Goal: Task Accomplishment & Management: Manage account settings

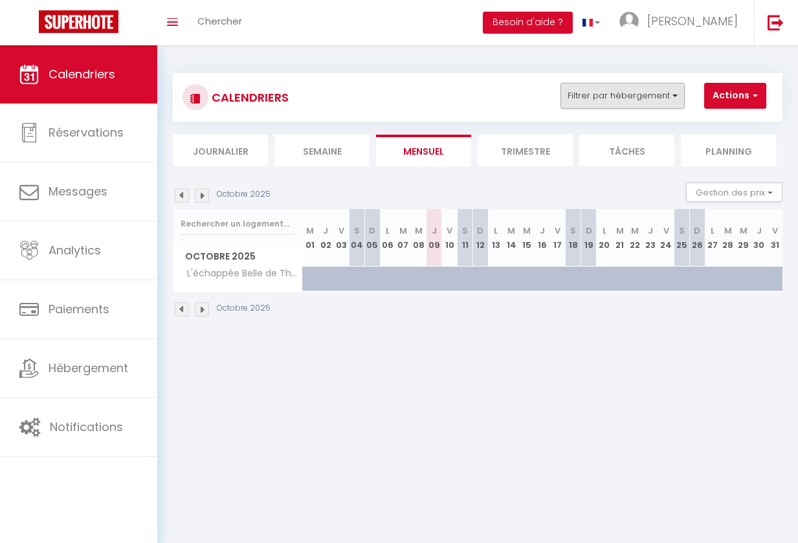
click at [625, 85] on button "Filtrer par hébergement" at bounding box center [623, 96] width 124 height 26
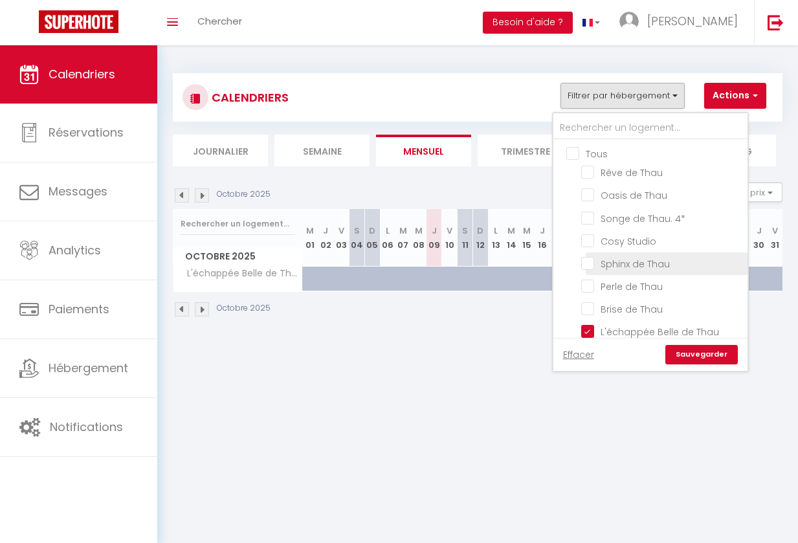
click at [587, 263] on input "Sphinx de Thau" at bounding box center [662, 262] width 162 height 13
checkbox input "true"
checkbox input "false"
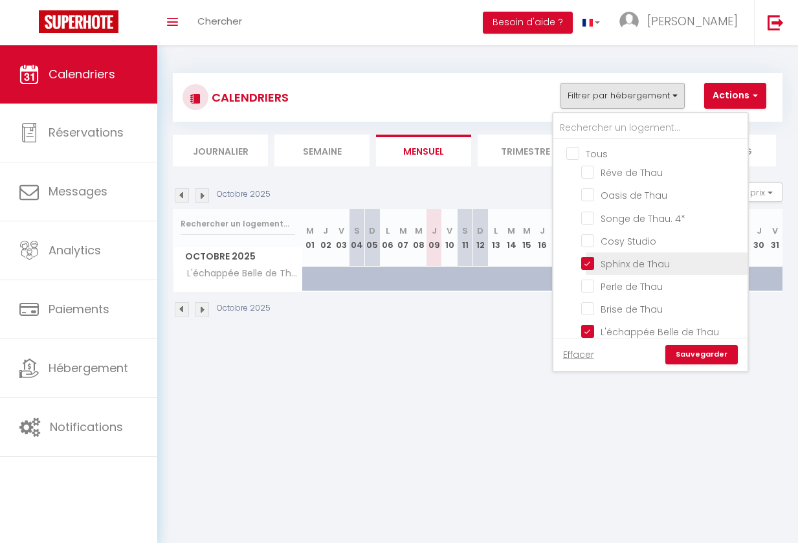
checkbox input "false"
click at [680, 348] on link "Sauvegarder" at bounding box center [702, 354] width 73 height 19
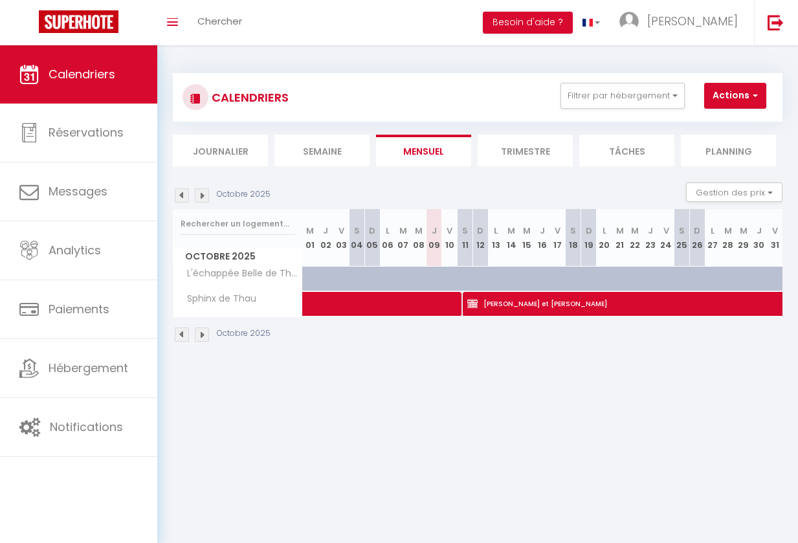
click at [532, 300] on span "[PERSON_NAME] et [PERSON_NAME]" at bounding box center [779, 303] width 625 height 25
select select "OK"
select select "KO"
select select "0"
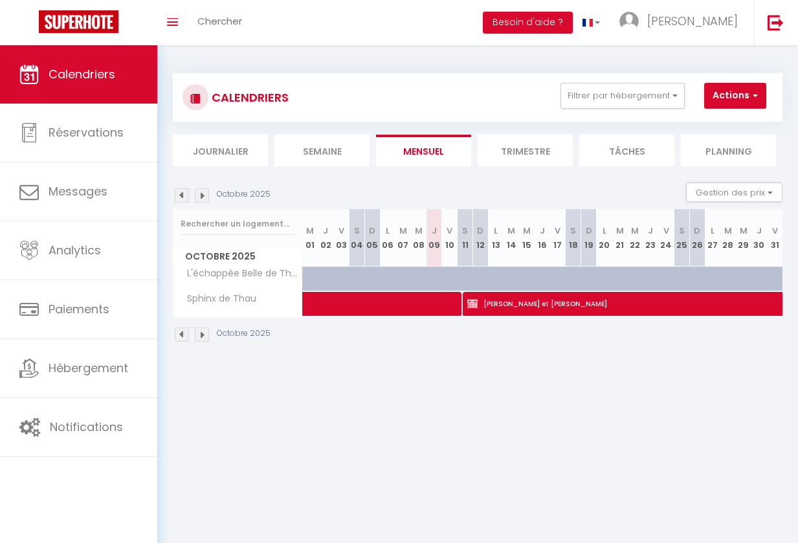
select select "1"
select select
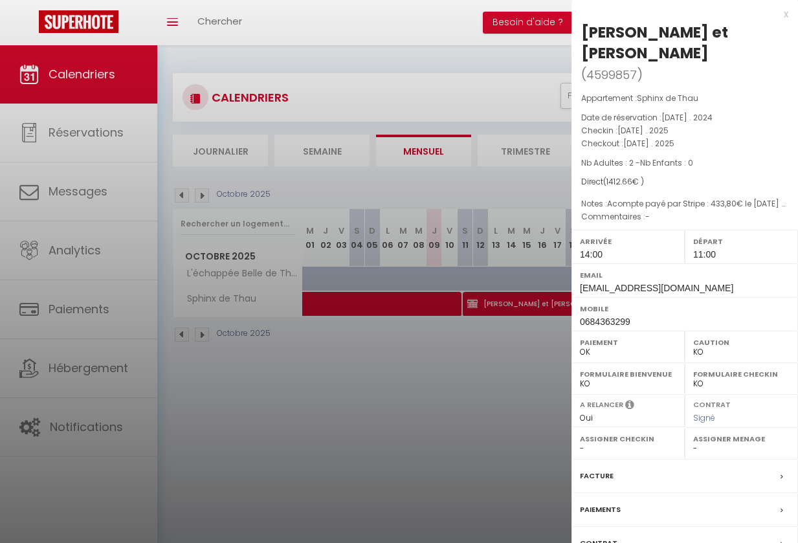
click at [615, 476] on div "Facture" at bounding box center [685, 477] width 227 height 34
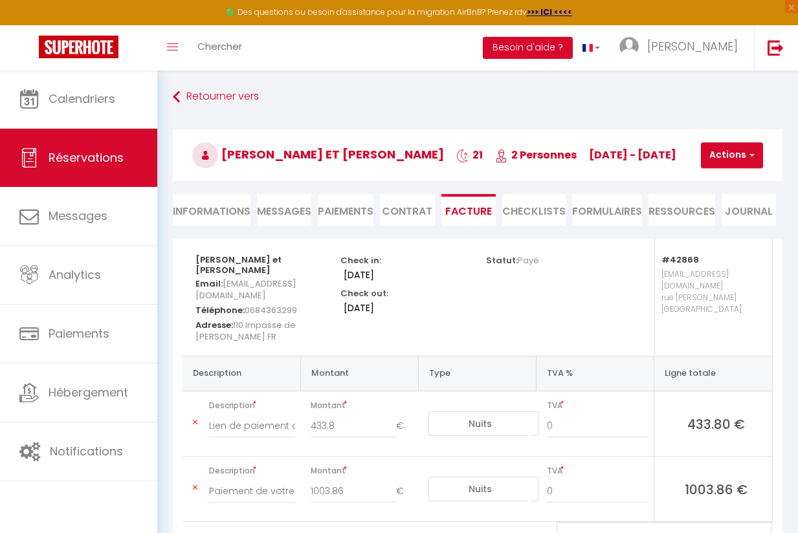
click at [406, 221] on li "Contrat" at bounding box center [407, 210] width 54 height 32
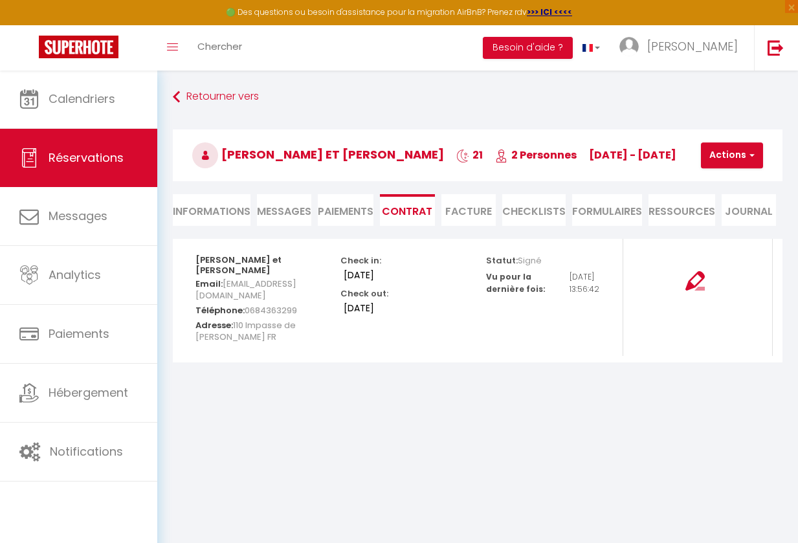
click at [687, 281] on img at bounding box center [695, 280] width 19 height 19
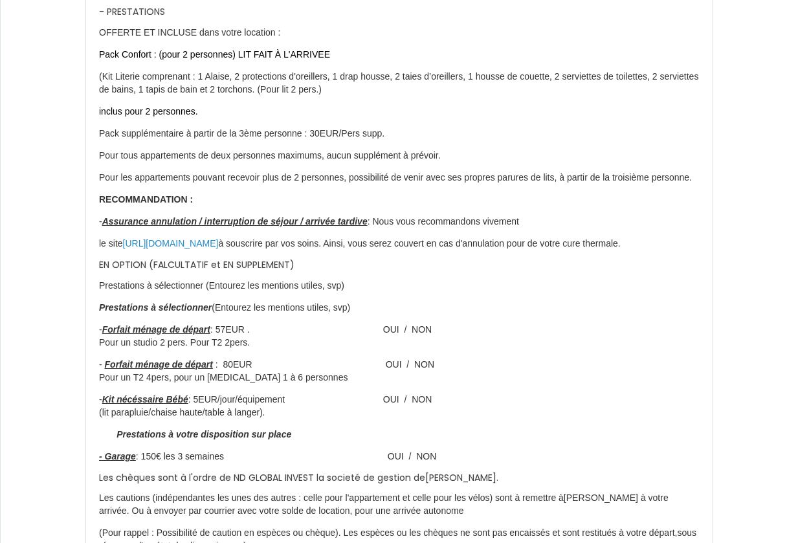
scroll to position [1574, 0]
